Goal: Task Accomplishment & Management: Use online tool/utility

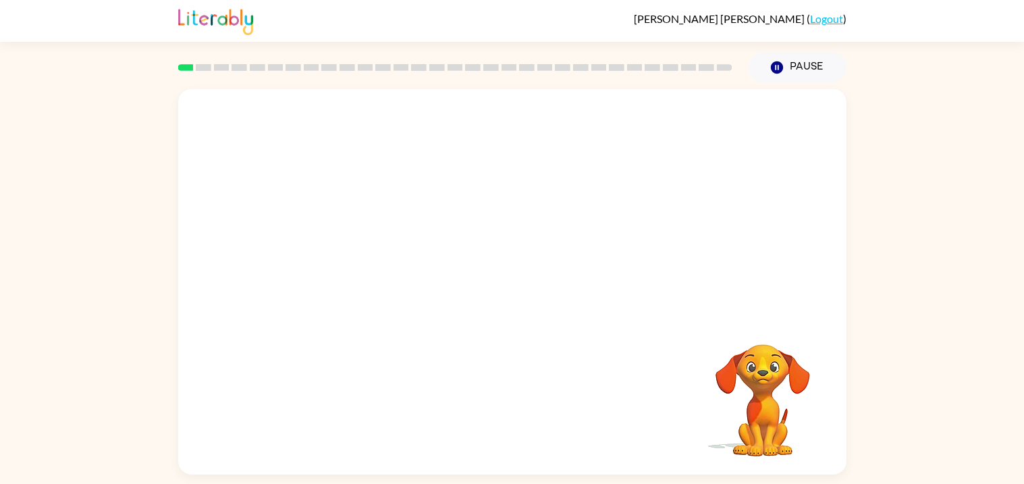
click at [857, 265] on div "Your browser must support playing .mp4 files to use Literably. Please try using…" at bounding box center [512, 279] width 1024 height 392
click at [549, 283] on button "button" at bounding box center [512, 288] width 86 height 49
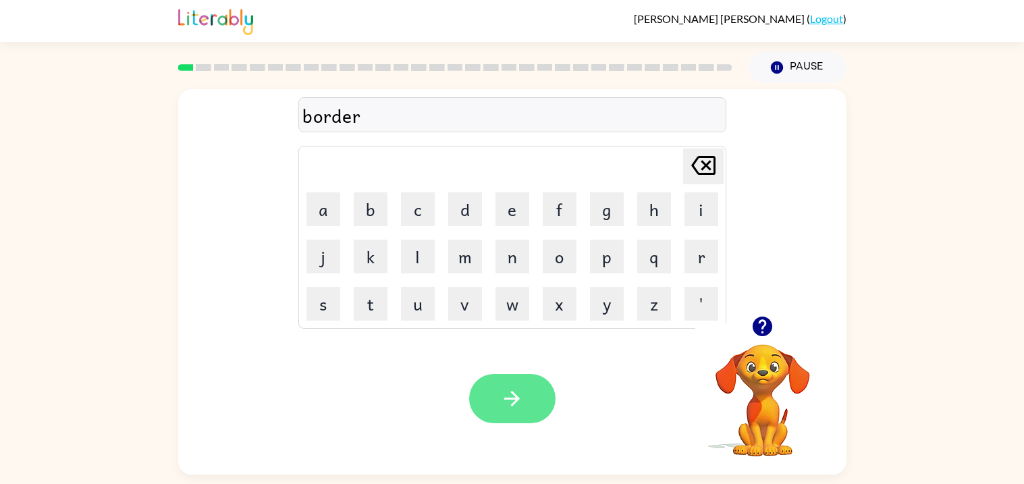
click at [495, 391] on button "button" at bounding box center [512, 398] width 86 height 49
click at [527, 384] on button "button" at bounding box center [512, 398] width 86 height 49
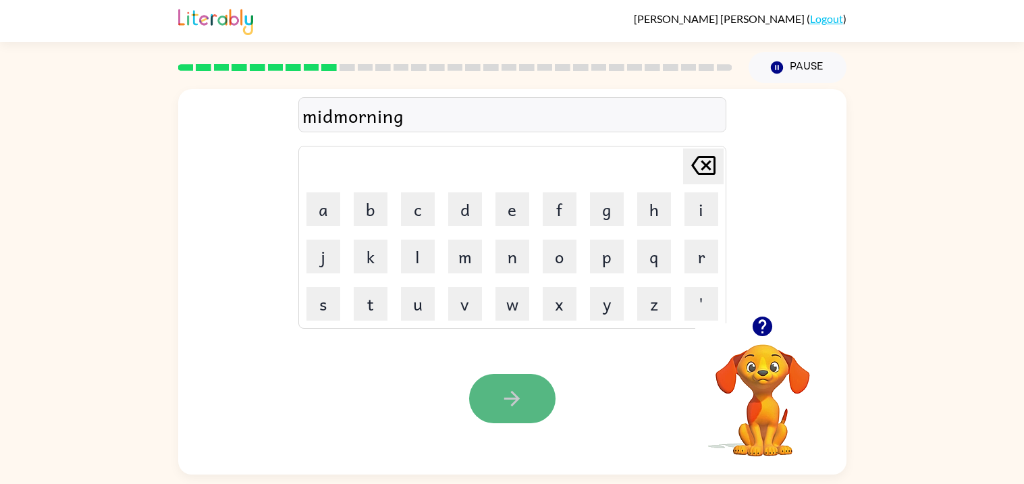
click at [490, 392] on button "button" at bounding box center [512, 398] width 86 height 49
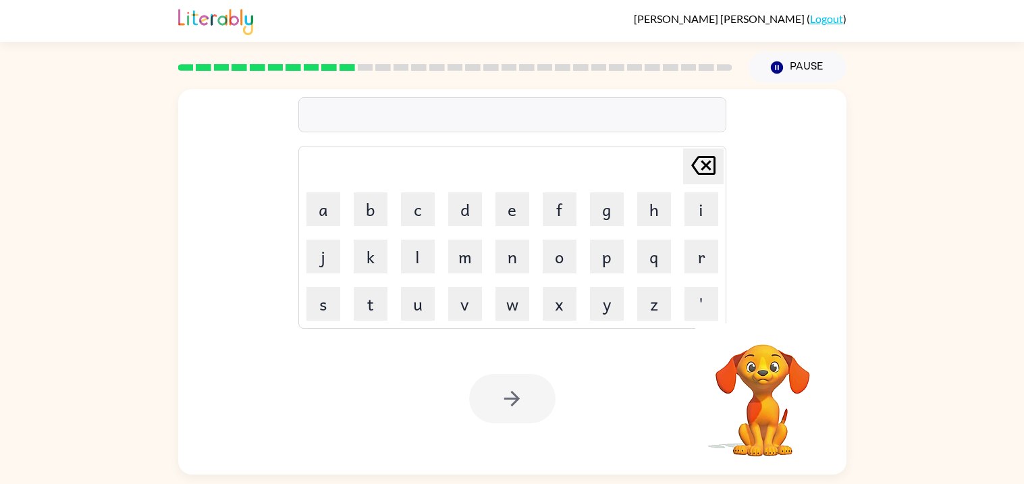
click at [768, 358] on video "Your browser must support playing .mp4 files to use Literably. Please try using…" at bounding box center [762, 390] width 135 height 135
click at [333, 69] on rect at bounding box center [329, 67] width 16 height 7
click at [753, 379] on video "Your browser must support playing .mp4 files to use Literably. Please try using…" at bounding box center [762, 390] width 135 height 135
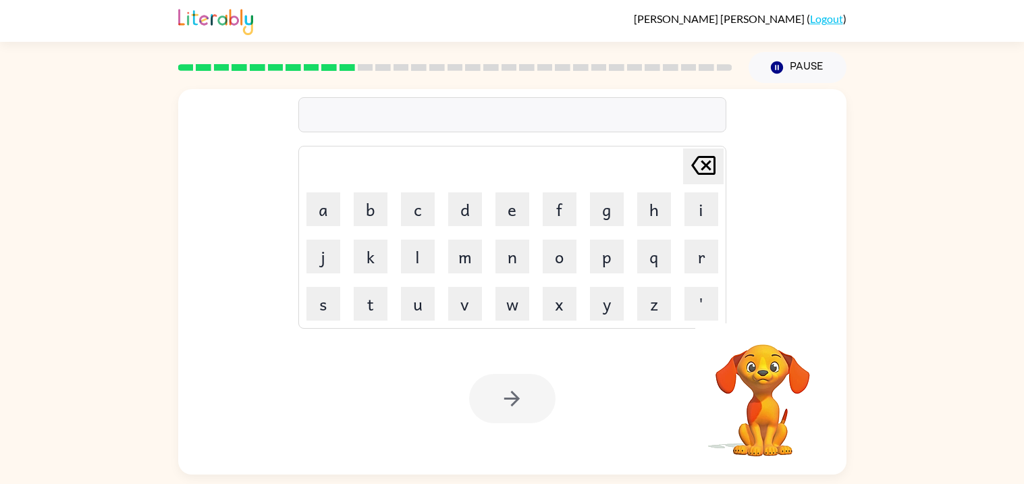
click at [753, 379] on video "Your browser must support playing .mp4 files to use Literably. Please try using…" at bounding box center [762, 390] width 135 height 135
click at [706, 159] on icon "Delete Delete last character input" at bounding box center [703, 165] width 32 height 32
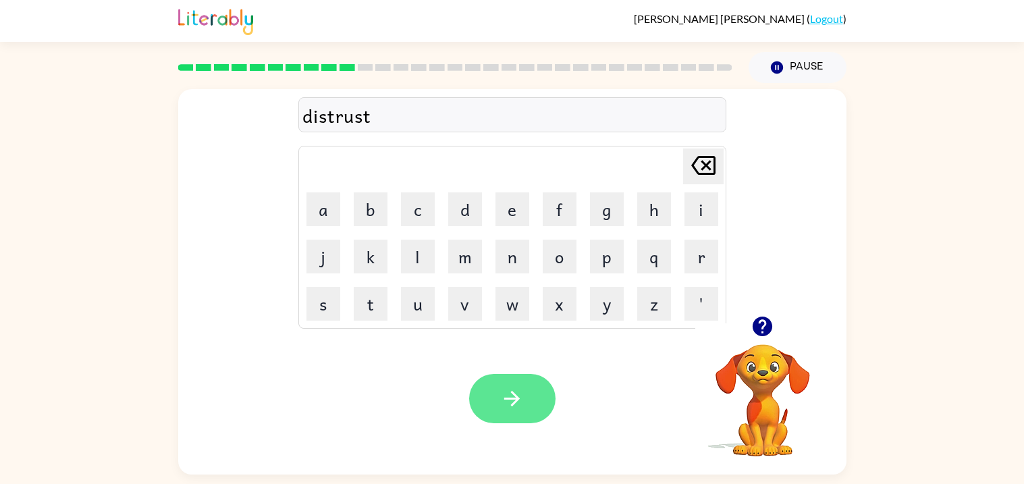
click at [515, 410] on icon "button" at bounding box center [512, 399] width 24 height 24
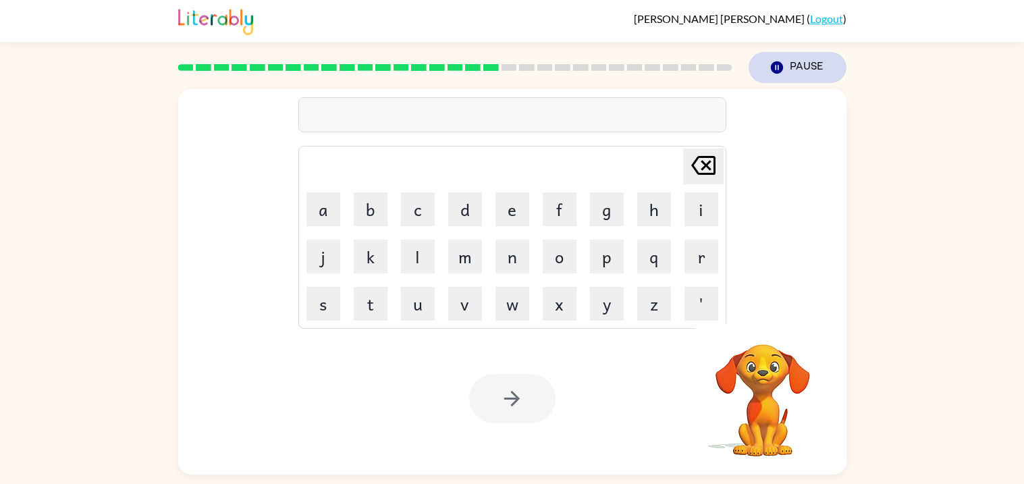
click at [805, 69] on button "Pause Pause" at bounding box center [798, 67] width 98 height 31
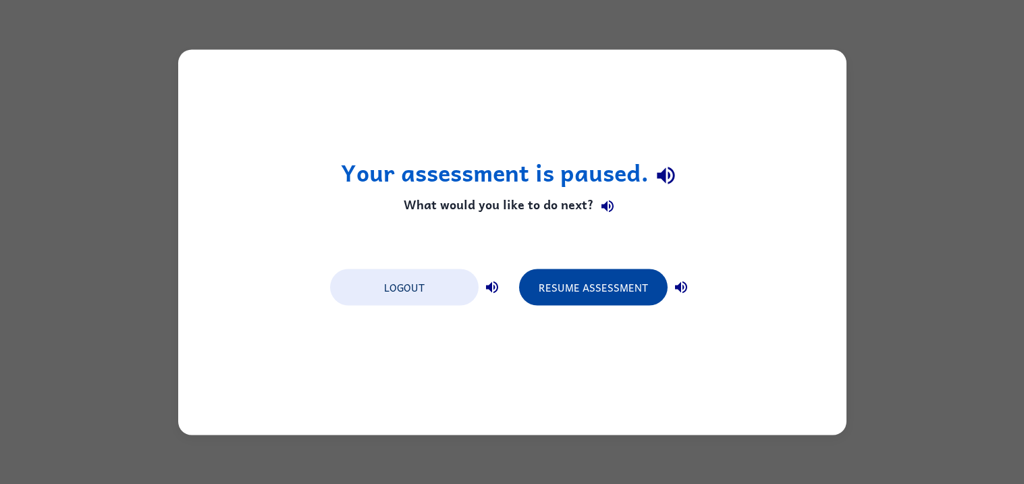
click at [571, 285] on button "Resume Assessment" at bounding box center [593, 287] width 149 height 36
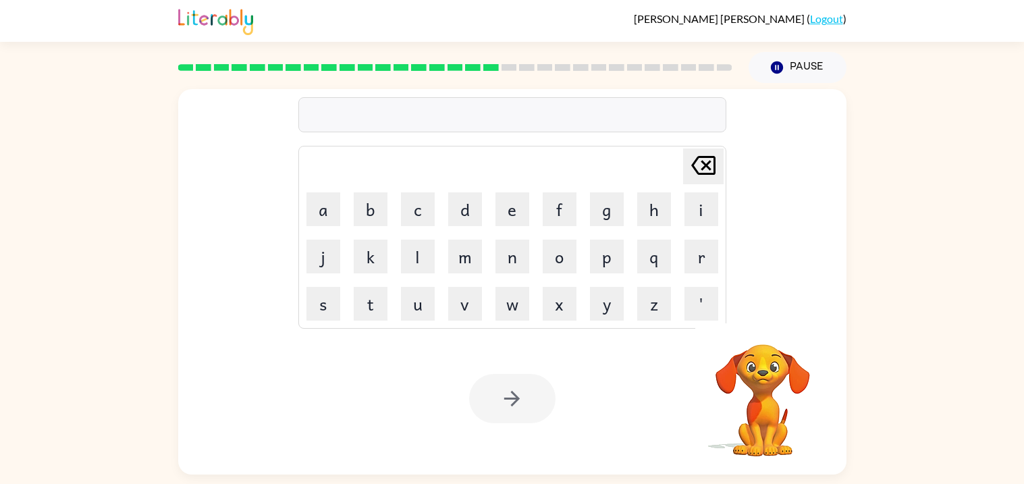
click at [766, 364] on video "Your browser must support playing .mp4 files to use Literably. Please try using…" at bounding box center [762, 390] width 135 height 135
